Goal: Browse casually: Explore the website without a specific task or goal

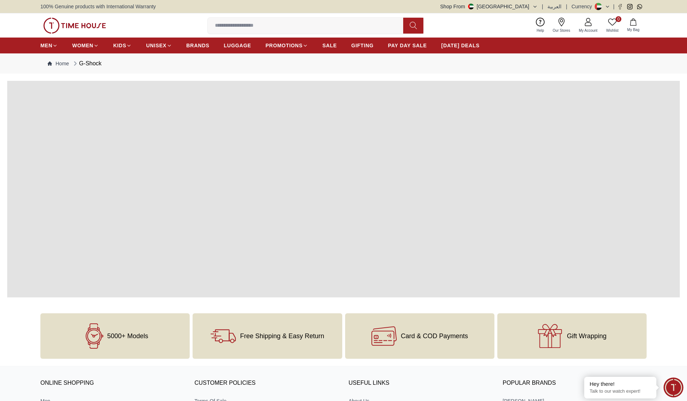
click at [90, 26] on img at bounding box center [74, 26] width 63 height 16
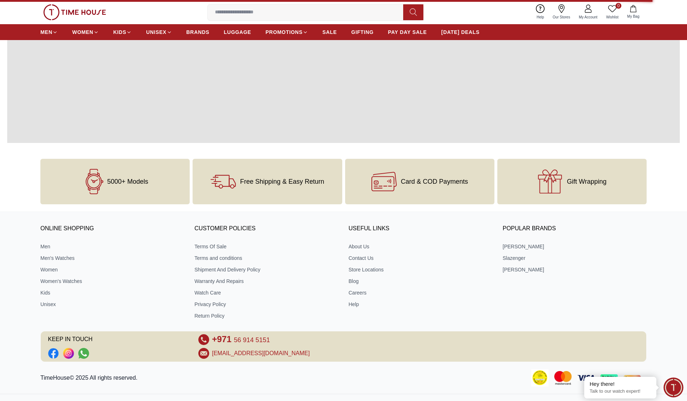
scroll to position [180, 0]
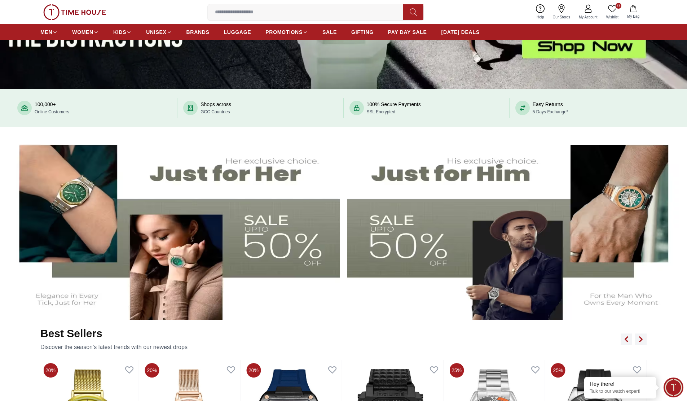
scroll to position [216, 0]
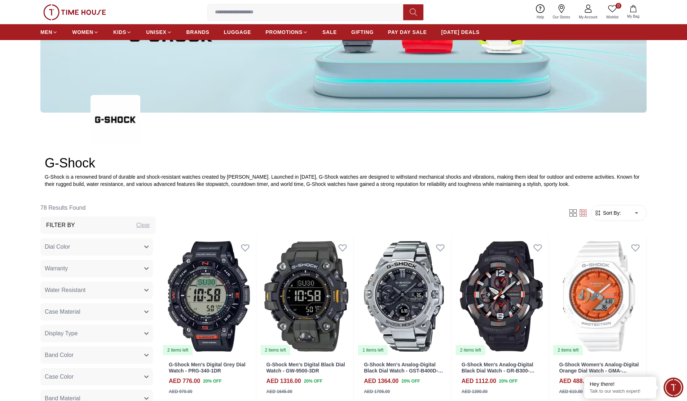
scroll to position [361, 0]
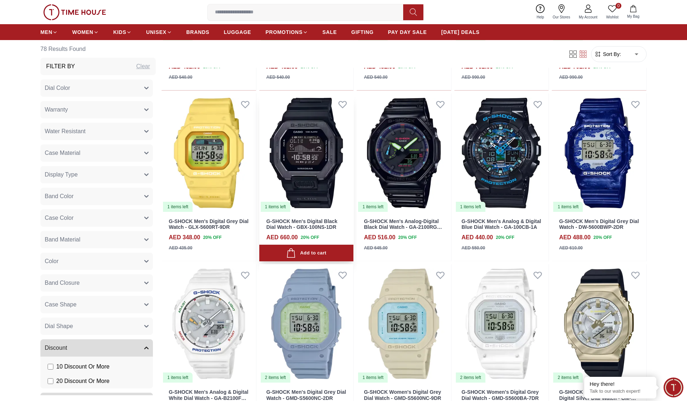
scroll to position [1190, 0]
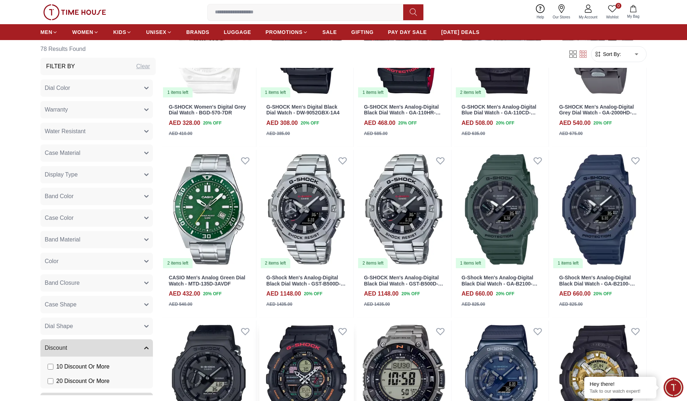
scroll to position [1947, 0]
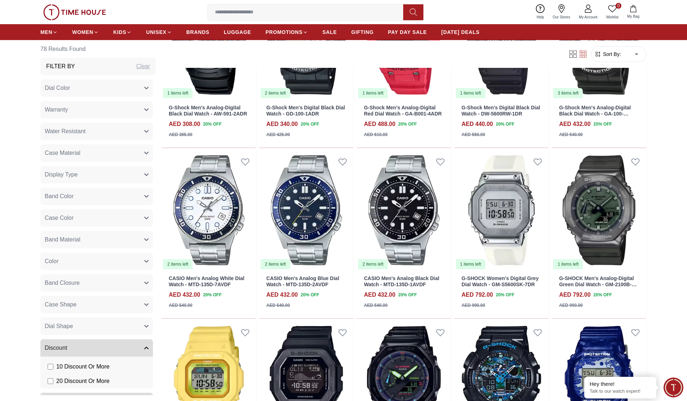
scroll to position [777, 0]
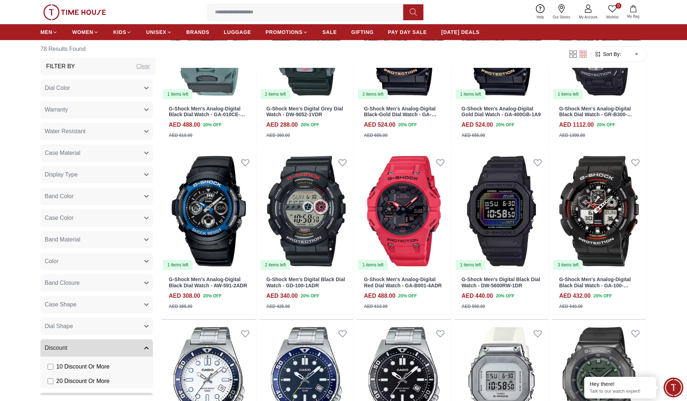
click at [73, 2] on div "0 Wishlist My Bag Help Our Stores My Account 0 Wishlist My Bag" at bounding box center [343, 12] width 606 height 24
click at [76, 10] on img at bounding box center [74, 12] width 63 height 16
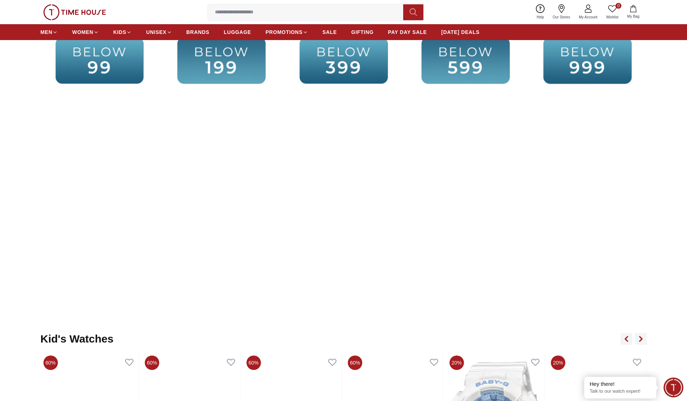
scroll to position [1739, 0]
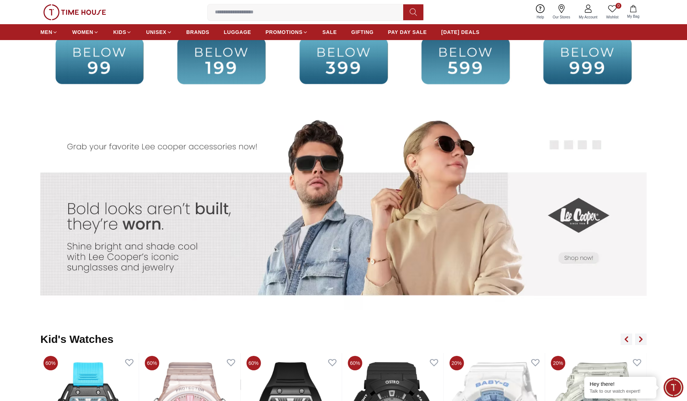
click at [555, 146] on img at bounding box center [570, 212] width 151 height 212
